Goal: Check status: Check status

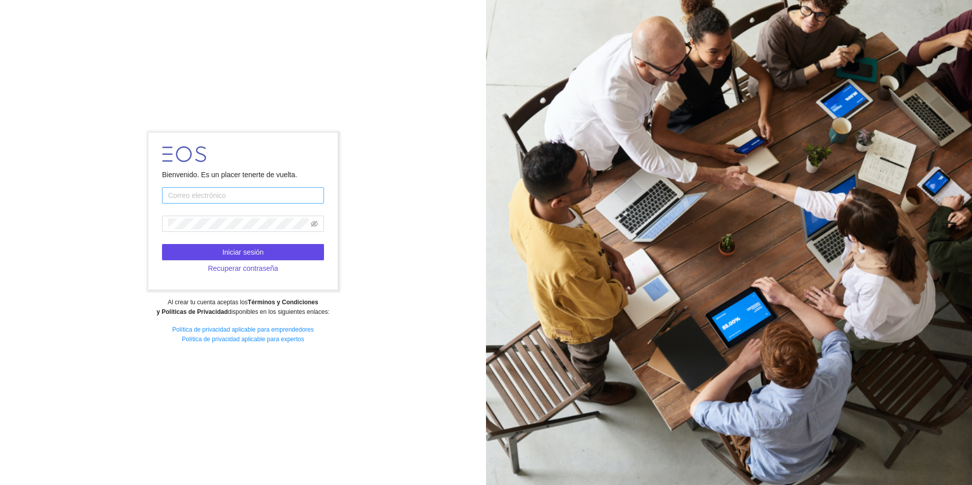
click at [253, 195] on input "text" at bounding box center [243, 195] width 162 height 16
type input "juanfrancozafra@gmail.com"
click at [316, 223] on icon "eye-invisible" at bounding box center [314, 223] width 7 height 7
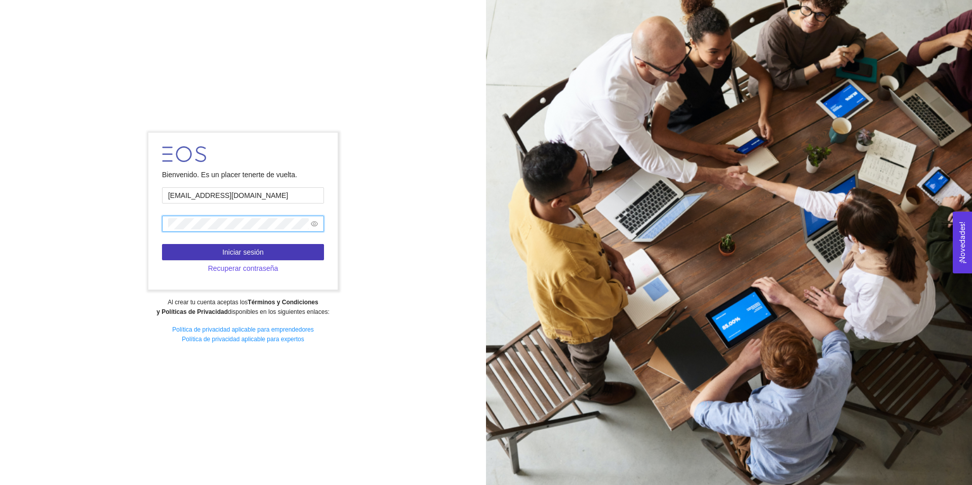
click at [236, 250] on span "Iniciar sesión" at bounding box center [243, 252] width 42 height 11
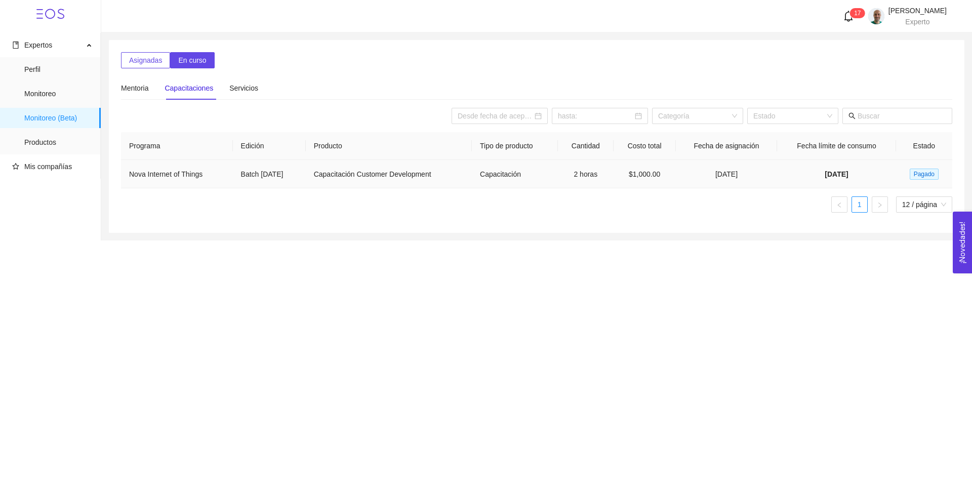
click at [344, 176] on td "Capacitación Customer Development" at bounding box center [389, 174] width 166 height 28
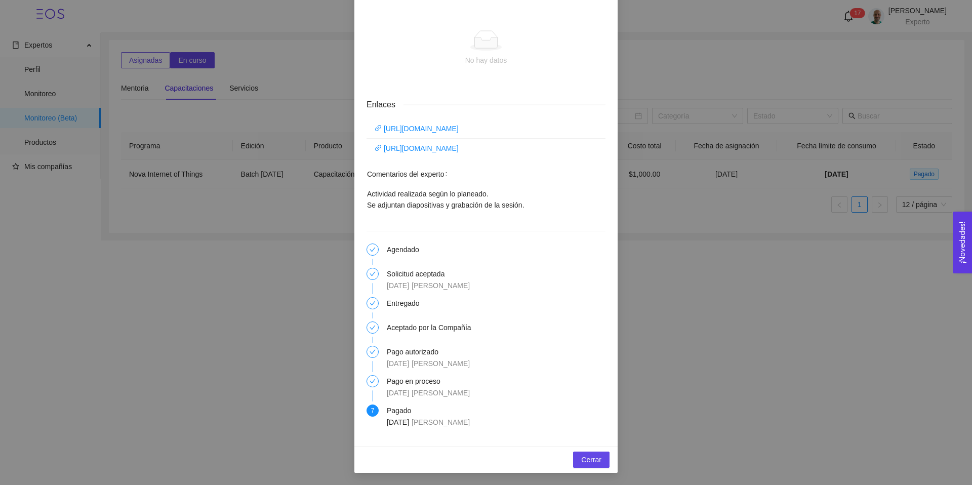
scroll to position [737, 0]
click at [761, 306] on div "Detalles de servicio Capacitación Customer Development Capacitación Customer De…" at bounding box center [486, 242] width 972 height 485
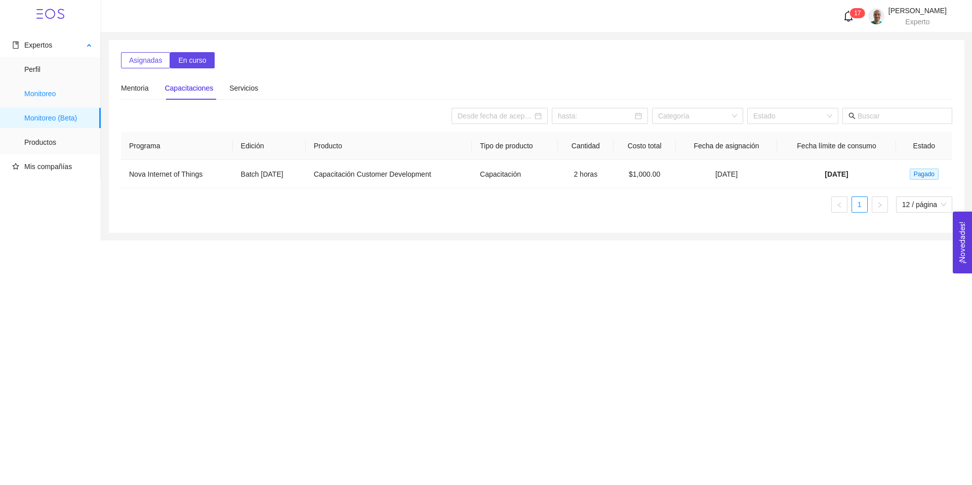
click at [76, 94] on span "Monitoreo" at bounding box center [58, 94] width 68 height 20
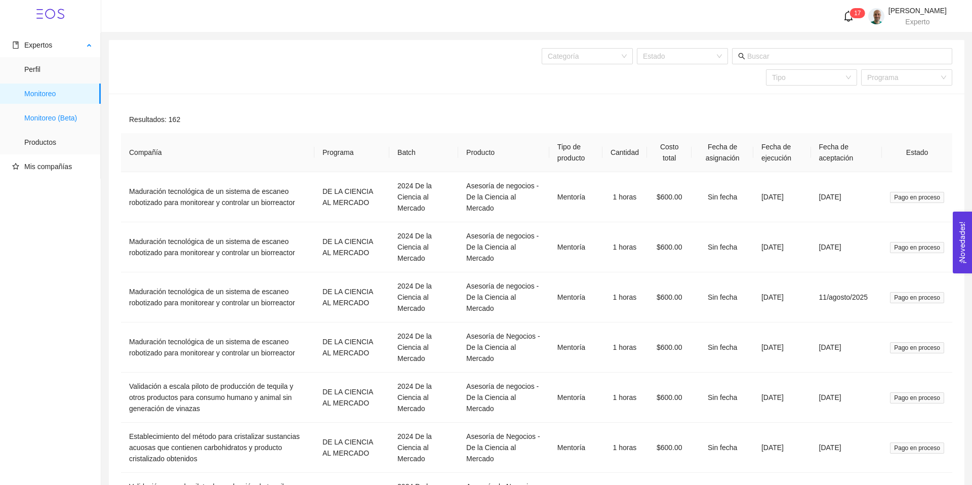
click at [44, 118] on span "Monitoreo (Beta)" at bounding box center [58, 118] width 68 height 20
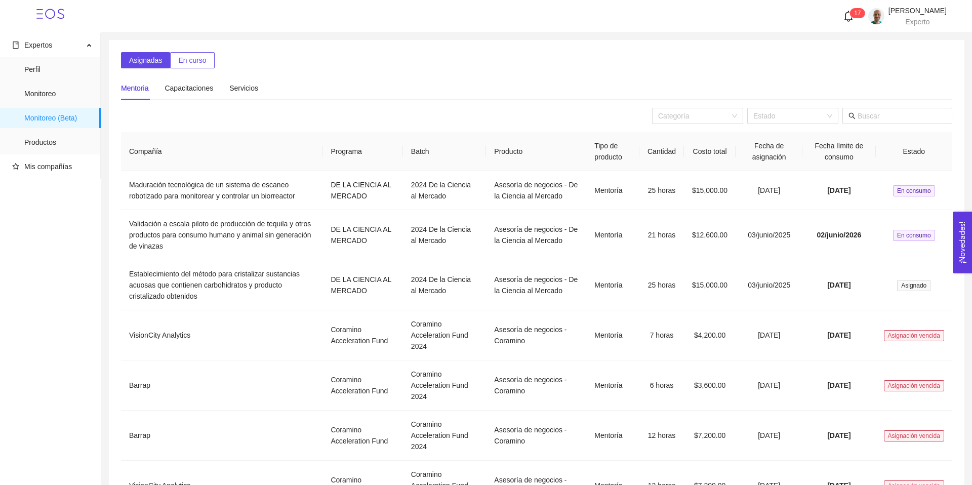
click at [234, 82] on div "Servicios" at bounding box center [243, 87] width 29 height 23
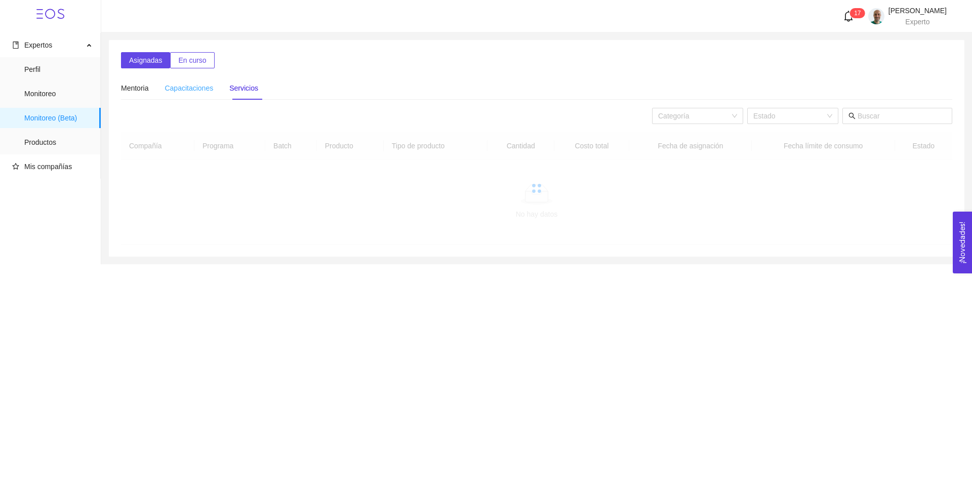
click at [186, 94] on div "Capacitaciones" at bounding box center [189, 87] width 49 height 23
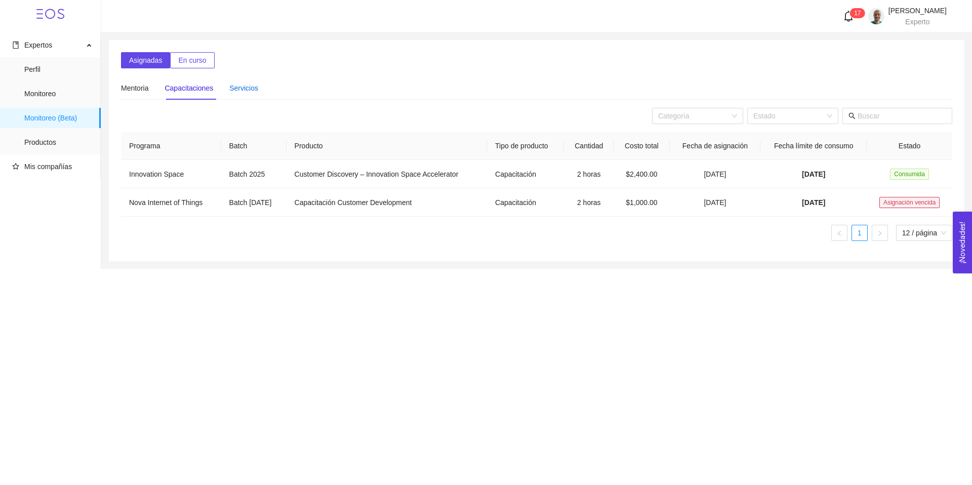
click at [257, 91] on div "Servicios" at bounding box center [243, 88] width 29 height 11
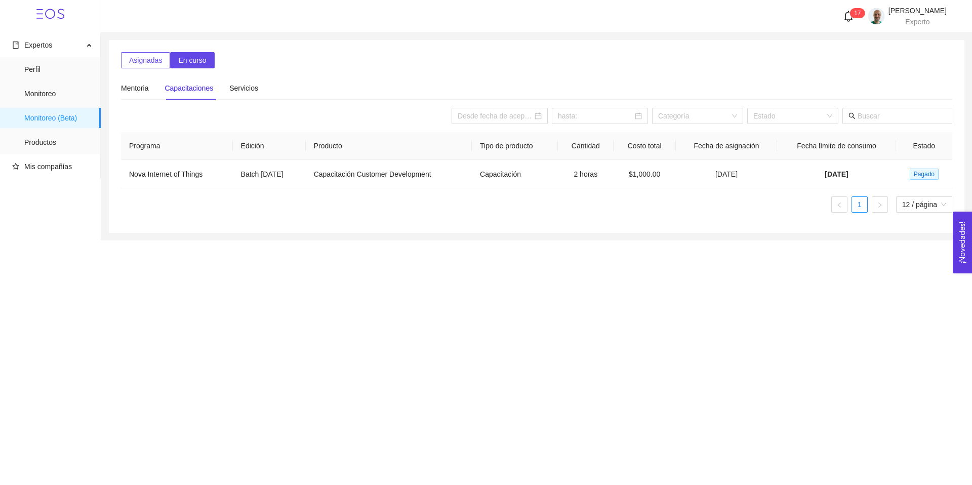
click at [445, 256] on div "Expertos Perfil Monitoreo Monitoreo (Beta) Productos Mis compañías 1 7 [PERSON_…" at bounding box center [486, 242] width 972 height 485
